Goal: Information Seeking & Learning: Learn about a topic

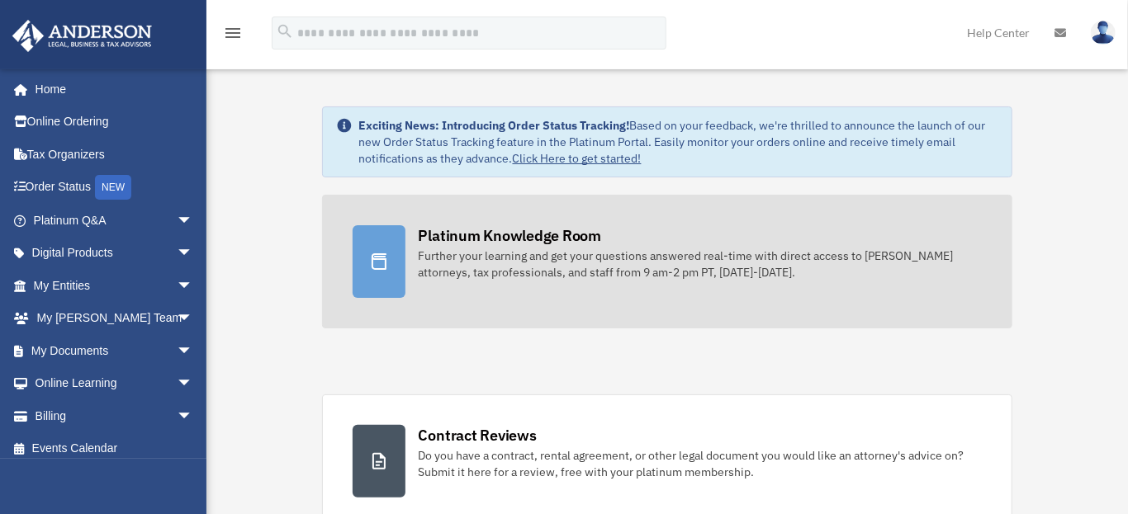
click at [558, 281] on div "Further your learning and get your questions answered real-time with direct acc…" at bounding box center [701, 264] width 564 height 33
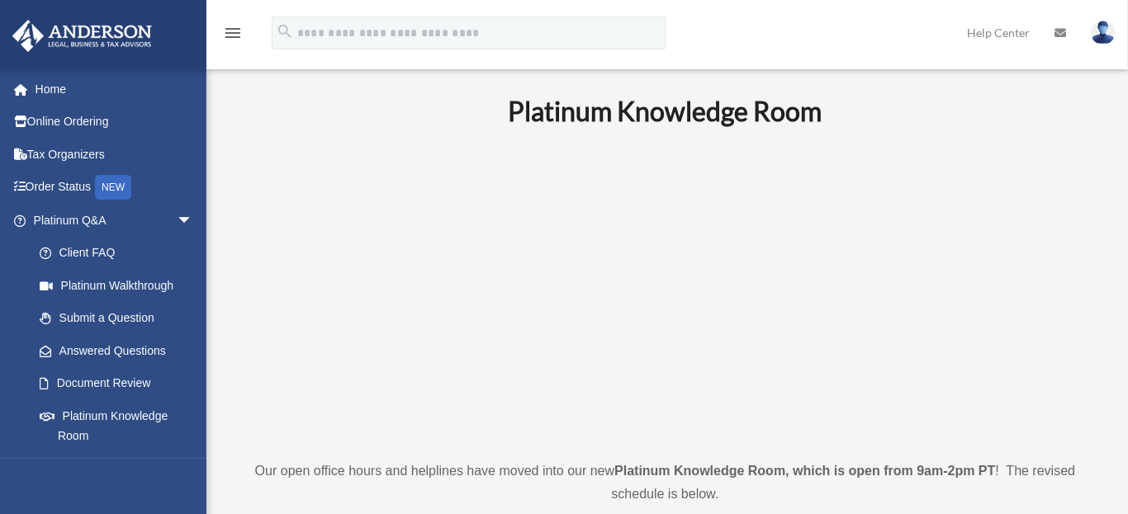
click at [1075, 246] on p at bounding box center [664, 293] width 859 height 286
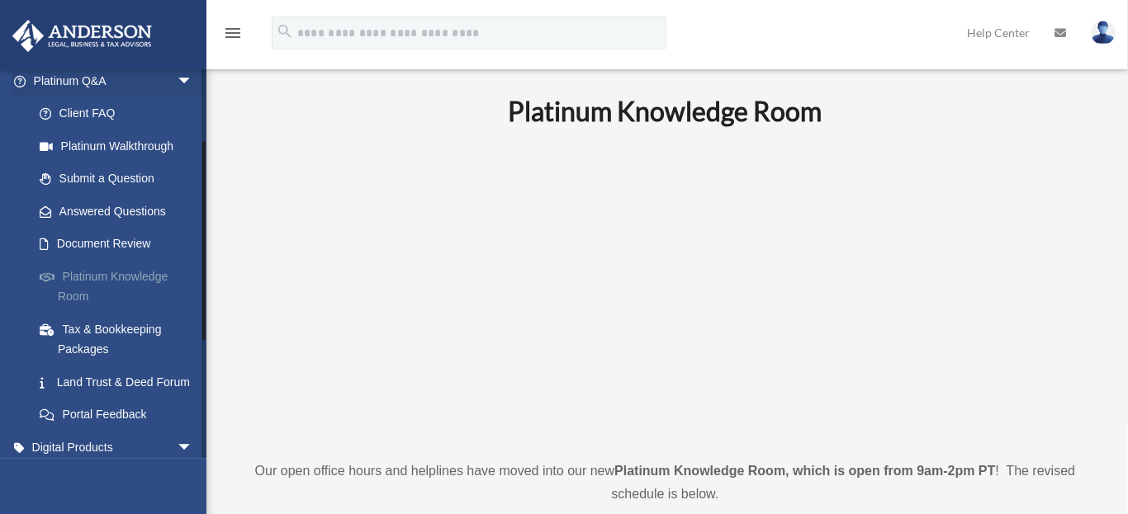
scroll to position [139, 0]
click at [135, 277] on link "Platinum Knowledge Room" at bounding box center [120, 287] width 195 height 53
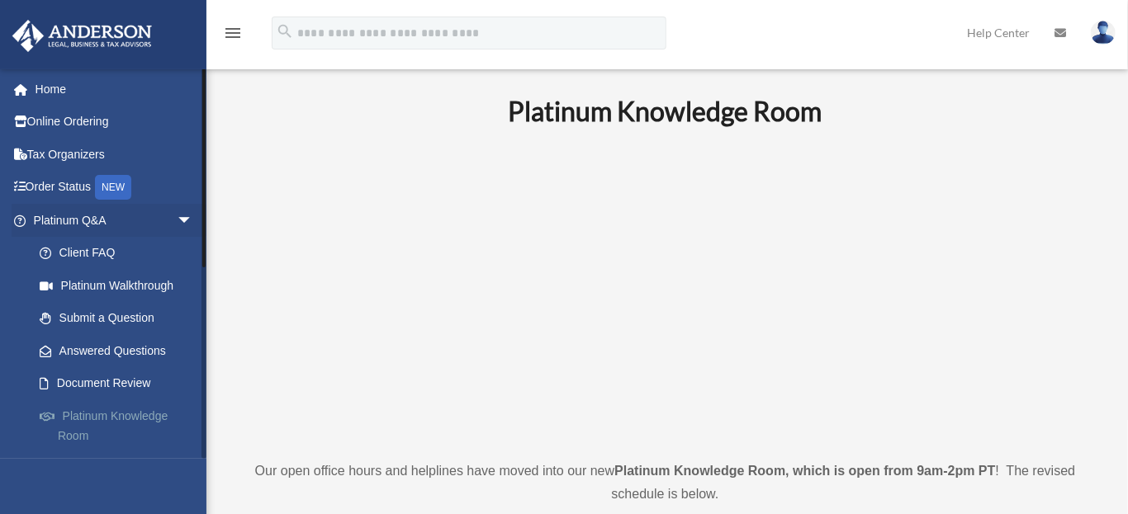
click at [140, 420] on link "Platinum Knowledge Room" at bounding box center [120, 426] width 195 height 53
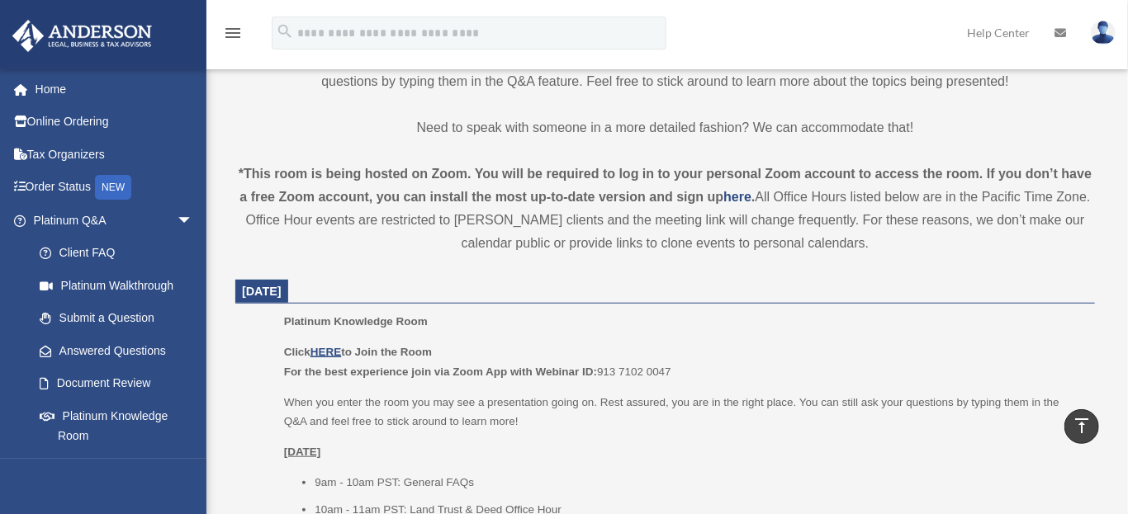
scroll to position [600, 0]
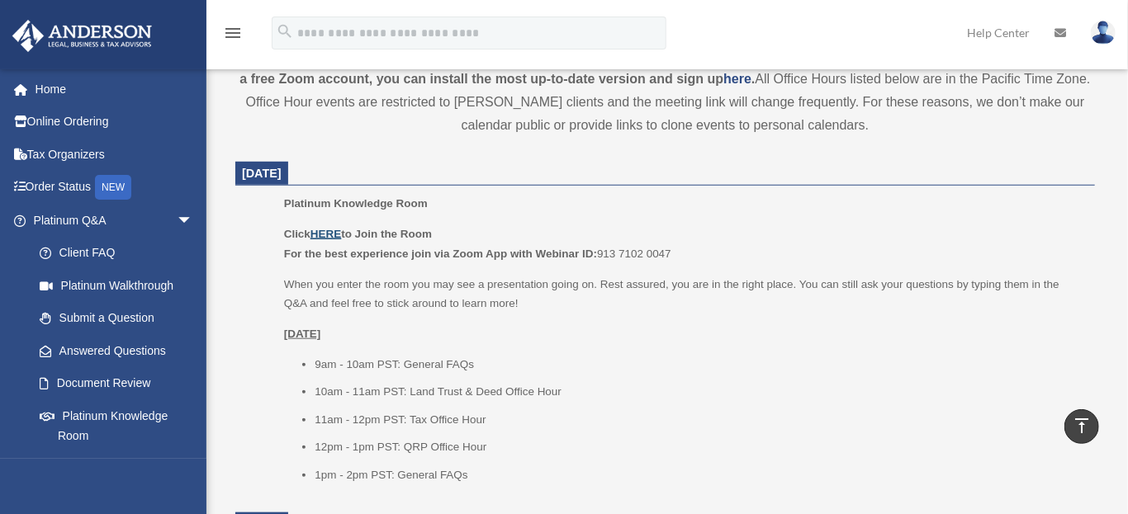
click at [329, 235] on u "HERE" at bounding box center [325, 234] width 31 height 12
